Goal: Transaction & Acquisition: Purchase product/service

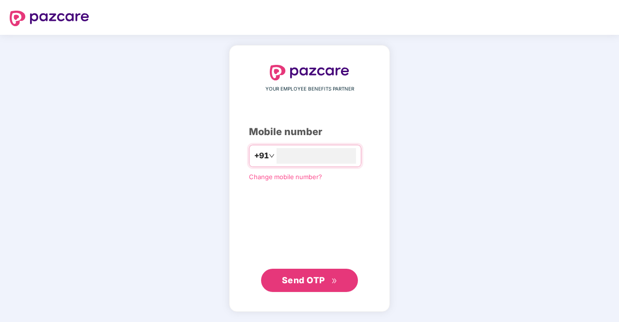
click at [297, 278] on span "Send OTP" at bounding box center [303, 280] width 43 height 10
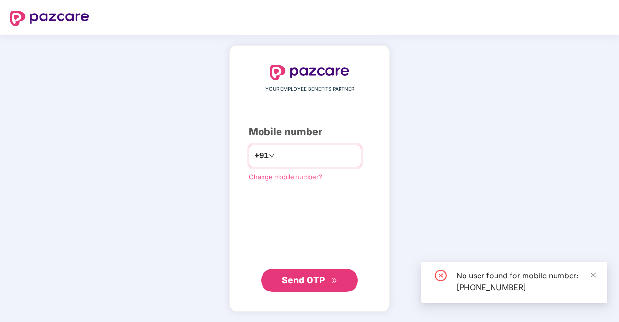
drag, startPoint x: 328, startPoint y: 158, endPoint x: 257, endPoint y: 156, distance: 71.2
click at [257, 156] on div "**********" at bounding box center [305, 156] width 112 height 22
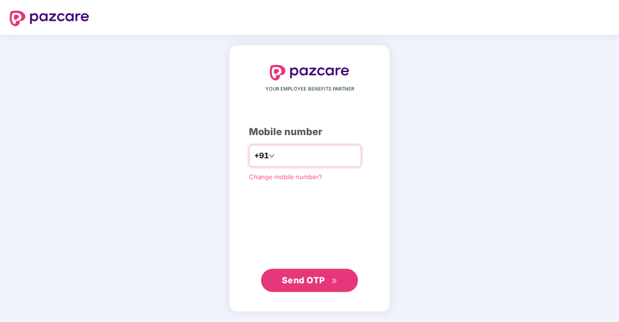
click at [331, 154] on input "**********" at bounding box center [316, 155] width 79 height 15
type input "*"
type input "**********"
click at [321, 280] on span "Send OTP" at bounding box center [303, 280] width 43 height 10
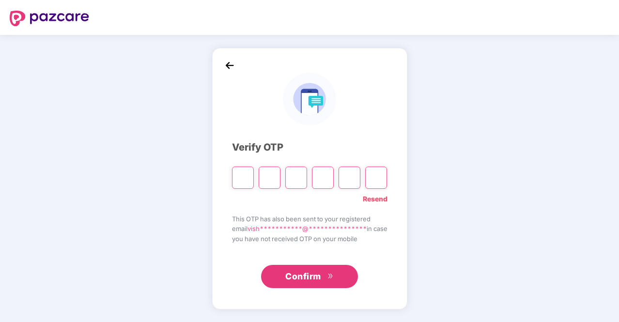
type input "*"
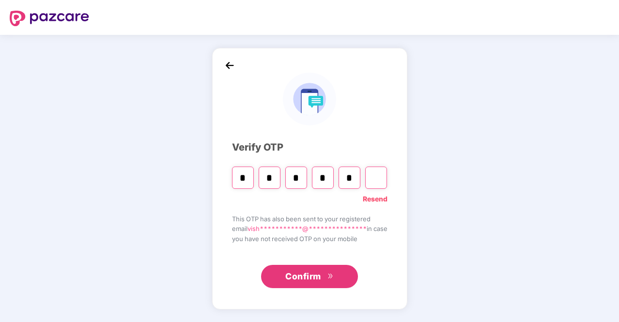
type input "*"
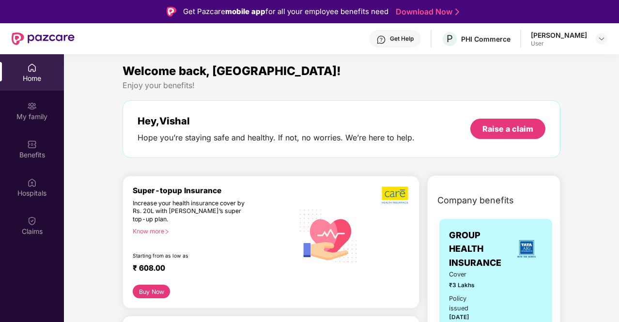
click at [152, 290] on button "Buy Now" at bounding box center [151, 292] width 37 height 14
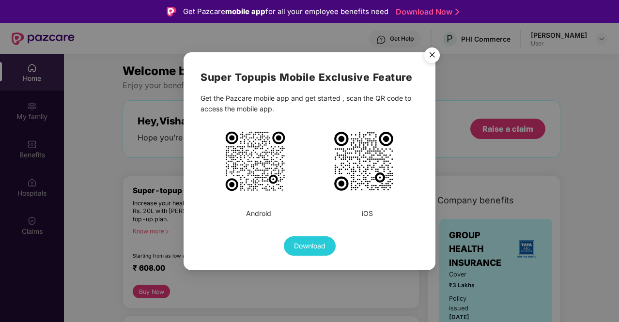
click at [264, 273] on div "Super Topup is Mobile Exclusive Feature Get the Pazcare mobile app and get star…" at bounding box center [309, 161] width 619 height 322
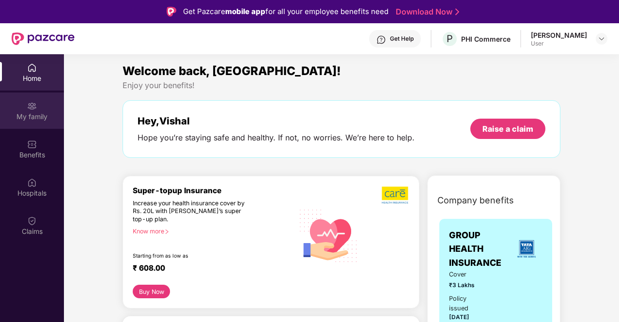
click at [34, 120] on div "My family" at bounding box center [32, 117] width 64 height 10
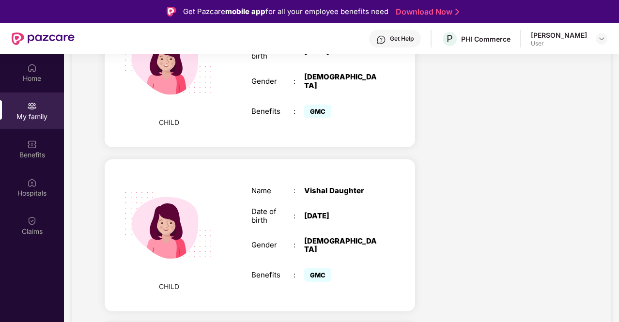
scroll to position [630, 0]
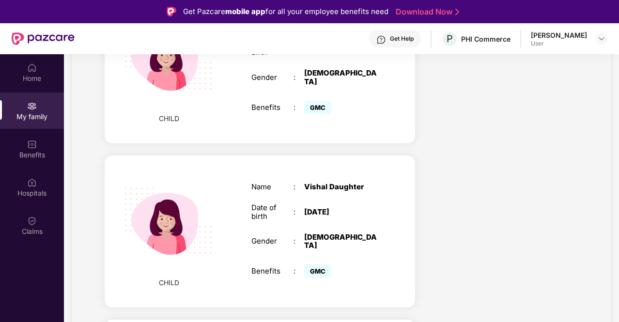
click at [169, 202] on img at bounding box center [169, 221] width 112 height 112
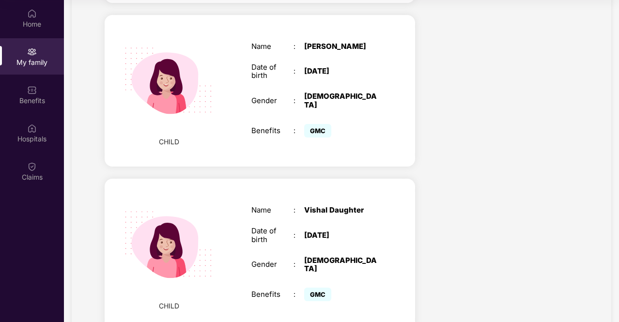
scroll to position [407, 0]
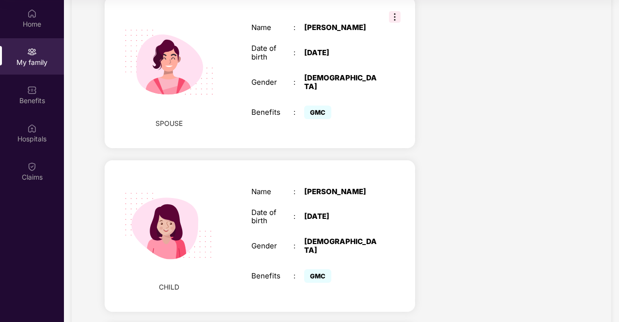
drag, startPoint x: 391, startPoint y: 177, endPoint x: 411, endPoint y: 151, distance: 32.8
click at [391, 176] on div "CHILD Name : [PERSON_NAME] Date of birth : [DEMOGRAPHIC_DATA] Gender : [DEMOGRA…" at bounding box center [260, 236] width 310 height 152
click at [411, 160] on div "CHILD Name : [PERSON_NAME] Date of birth : [DEMOGRAPHIC_DATA] Gender : [DEMOGRA…" at bounding box center [260, 236] width 310 height 152
click at [345, 187] on div "[PERSON_NAME]" at bounding box center [341, 191] width 74 height 9
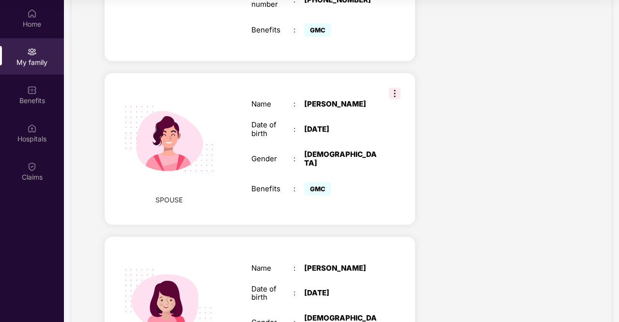
scroll to position [261, 0]
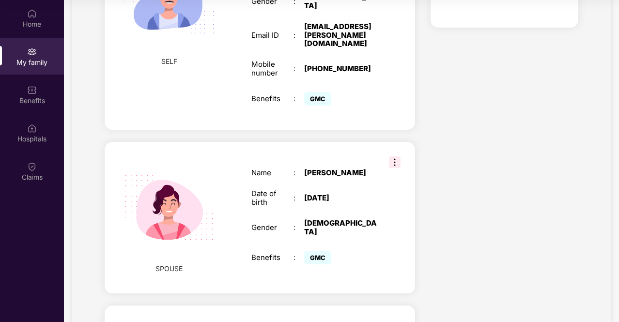
click at [390, 156] on img at bounding box center [395, 162] width 12 height 12
click at [364, 156] on div "Name : [PERSON_NAME] Date of birth : [DEMOGRAPHIC_DATA] Gender : [DEMOGRAPHIC_D…" at bounding box center [314, 217] width 145 height 122
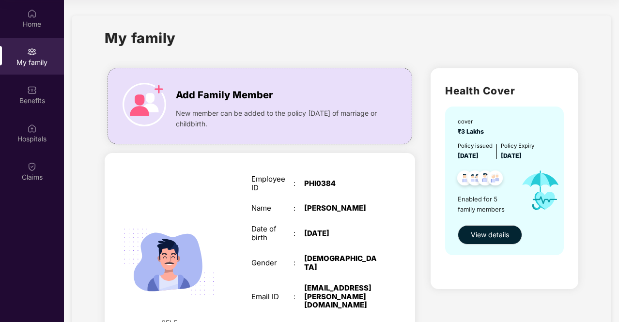
scroll to position [0, 0]
click at [485, 231] on span "View details" at bounding box center [490, 235] width 38 height 11
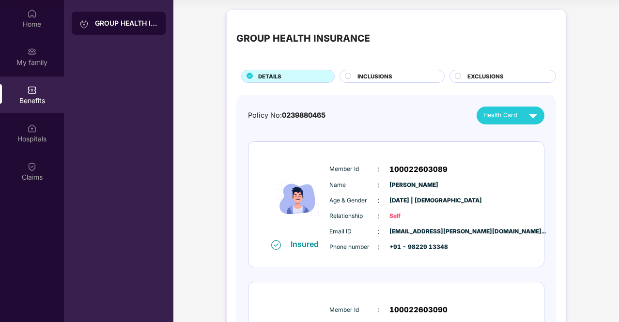
click at [415, 73] on div "INCLUSIONS" at bounding box center [396, 77] width 87 height 10
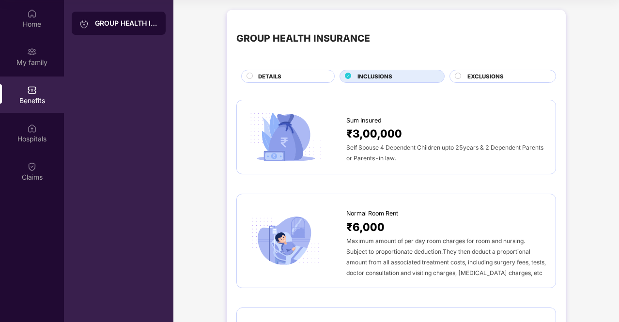
click at [481, 70] on div "EXCLUSIONS" at bounding box center [502, 76] width 107 height 13
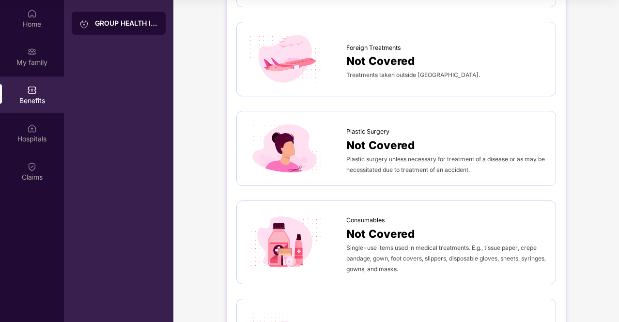
scroll to position [523, 0]
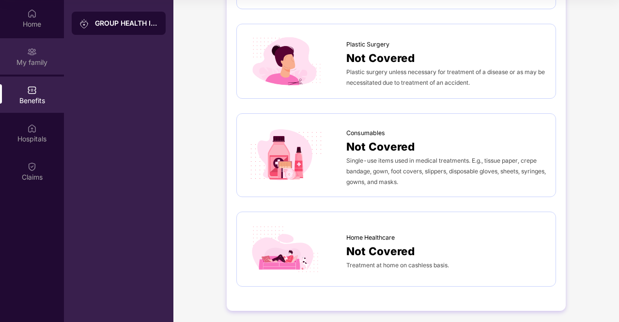
click at [20, 56] on div "My family" at bounding box center [32, 56] width 64 height 36
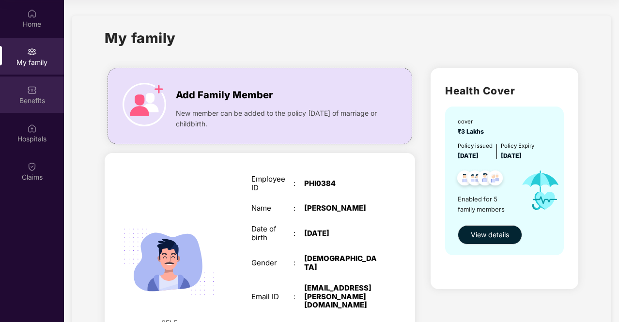
click at [28, 106] on div "Benefits" at bounding box center [32, 95] width 64 height 36
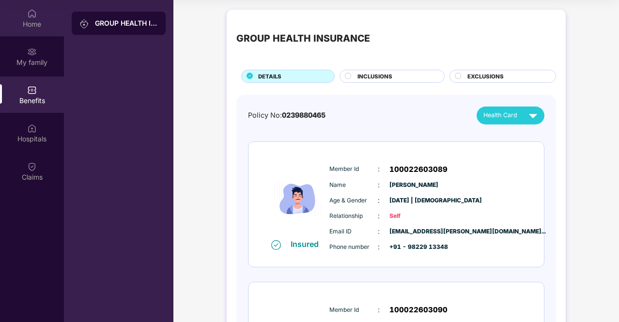
click at [44, 21] on div "Home" at bounding box center [32, 24] width 64 height 10
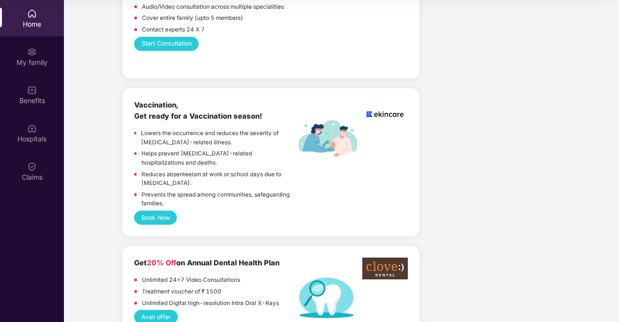
scroll to position [678, 0]
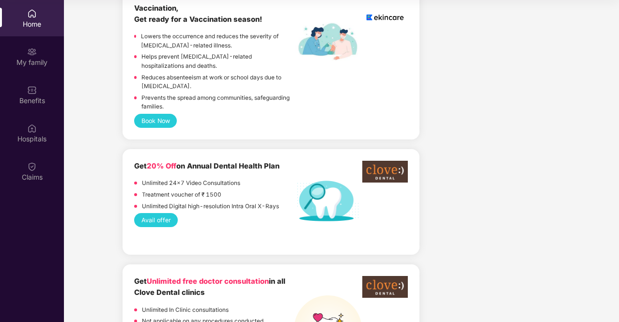
click at [162, 213] on button "Avail offer" at bounding box center [156, 220] width 44 height 14
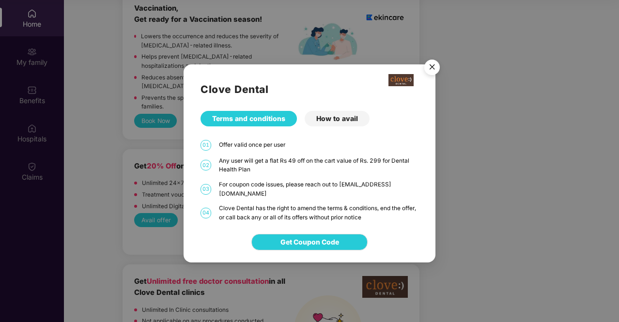
click at [341, 122] on div "How to avail" at bounding box center [337, 118] width 65 height 15
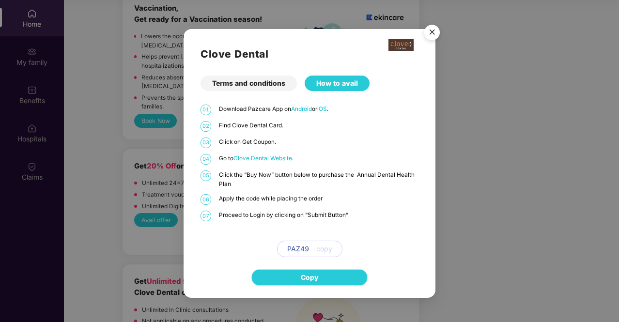
click at [172, 220] on div "Clove Dental Terms and conditions How to avail 01 Download Pazcare App on Andro…" at bounding box center [309, 161] width 619 height 322
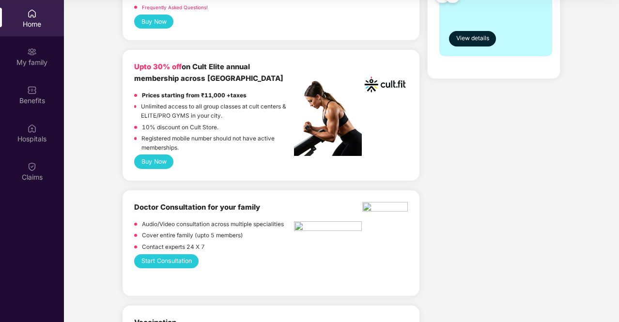
scroll to position [0, 0]
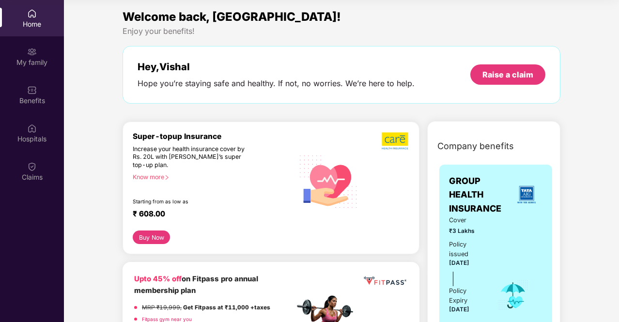
click at [143, 178] on div "Know more" at bounding box center [210, 176] width 155 height 7
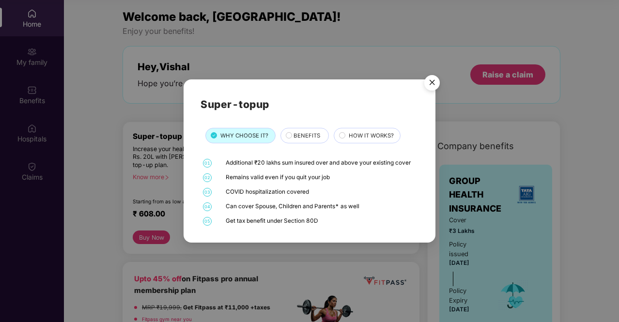
click at [306, 139] on span "BENEFITS" at bounding box center [306, 135] width 27 height 9
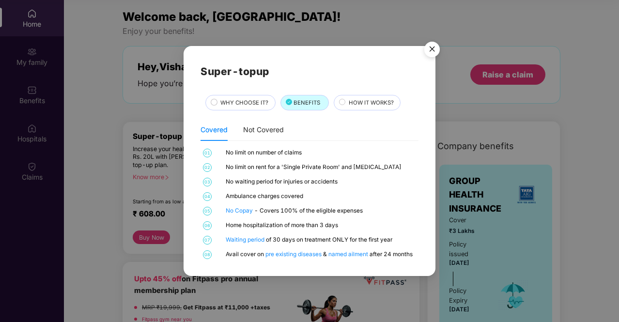
click at [368, 104] on span "HOW IT WORKS?" at bounding box center [371, 102] width 45 height 9
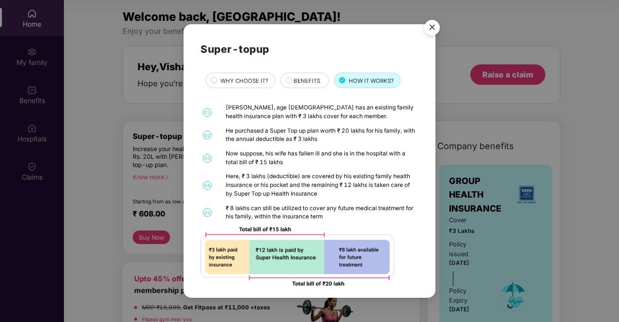
click at [430, 23] on img "Close" at bounding box center [431, 28] width 27 height 27
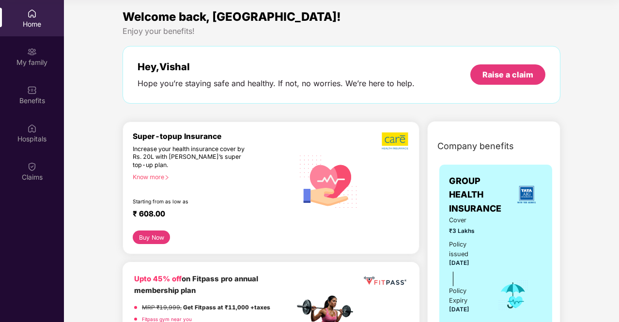
click at [156, 239] on button "Buy Now" at bounding box center [151, 238] width 37 height 14
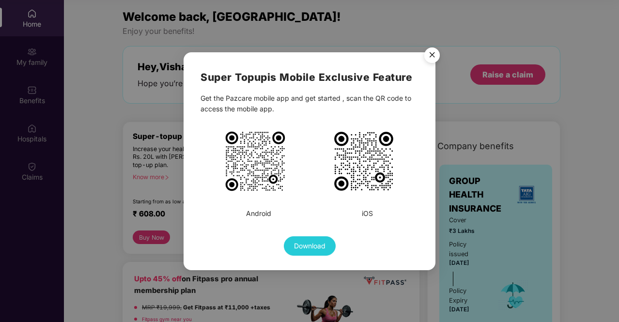
click at [431, 50] on img "Close" at bounding box center [431, 56] width 27 height 27
